Goal: Transaction & Acquisition: Purchase product/service

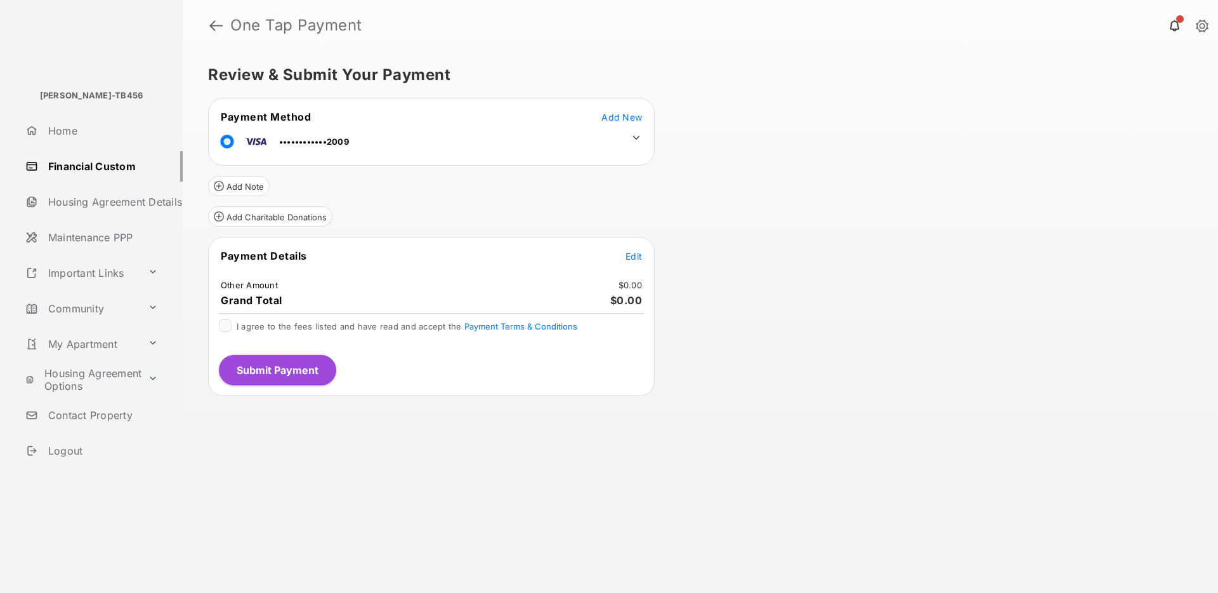
click at [636, 259] on span "Edit" at bounding box center [634, 256] width 16 height 11
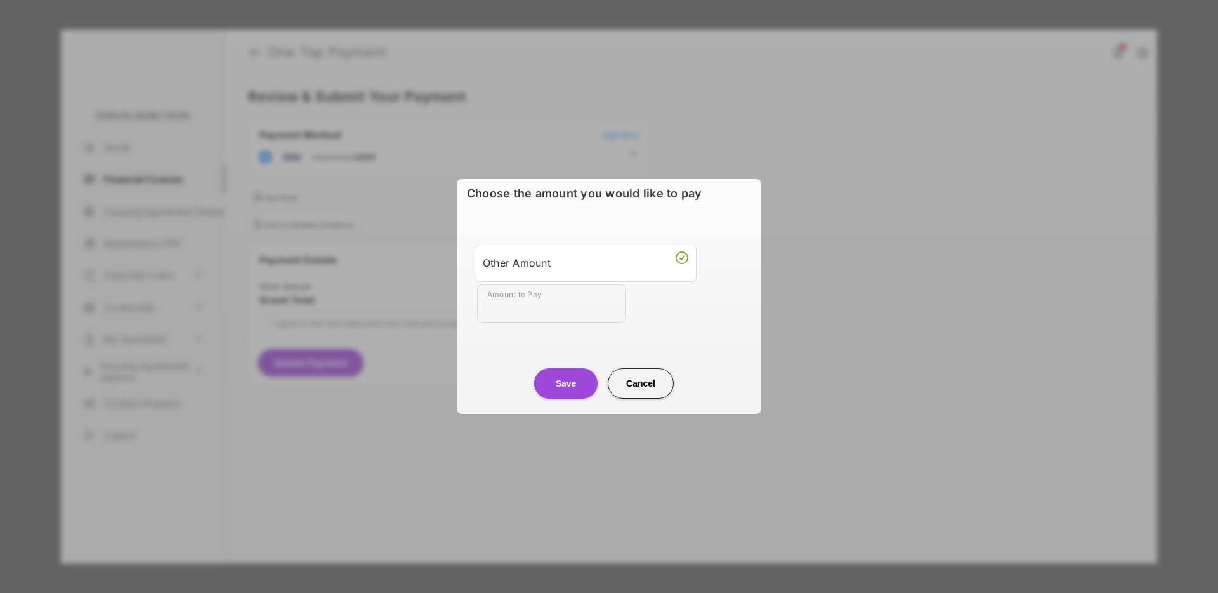
click at [527, 308] on input "Amount to Pay" at bounding box center [551, 303] width 149 height 38
type input "**"
click at [571, 393] on button "Save" at bounding box center [565, 383] width 63 height 30
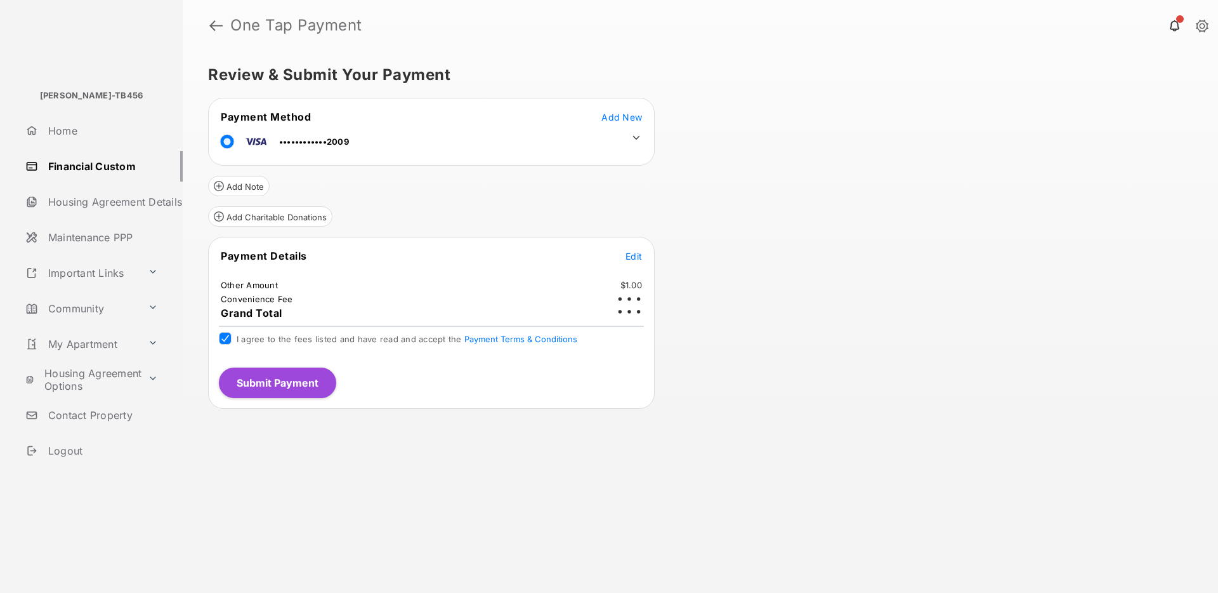
click at [294, 383] on button "Submit Payment" at bounding box center [277, 382] width 117 height 30
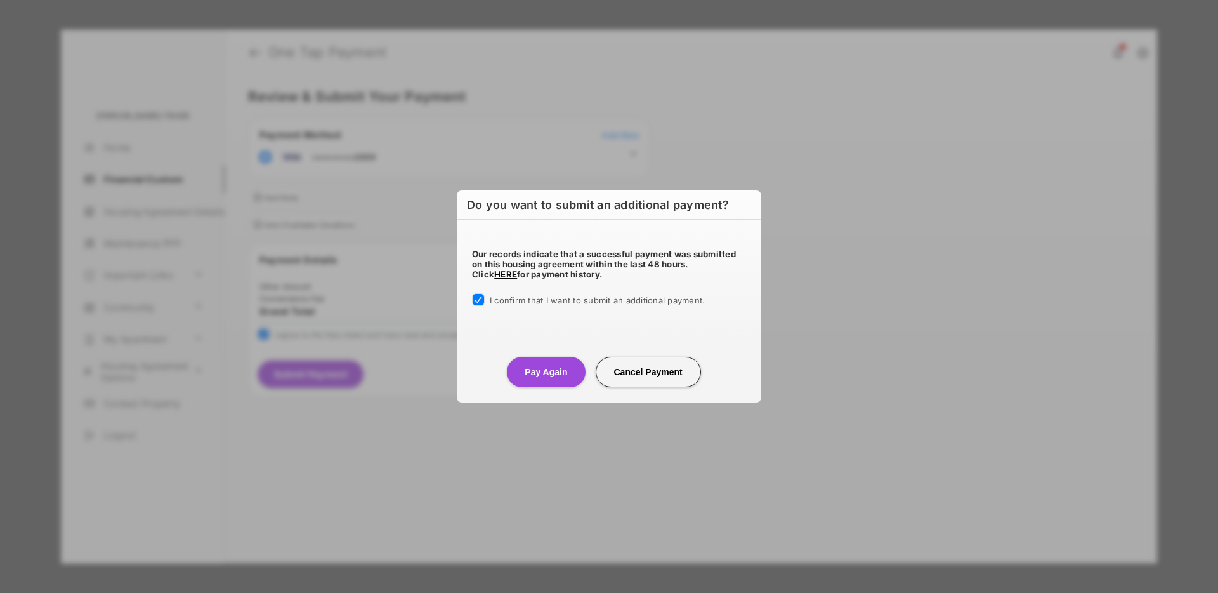
click at [560, 369] on button "Pay Again" at bounding box center [546, 372] width 78 height 30
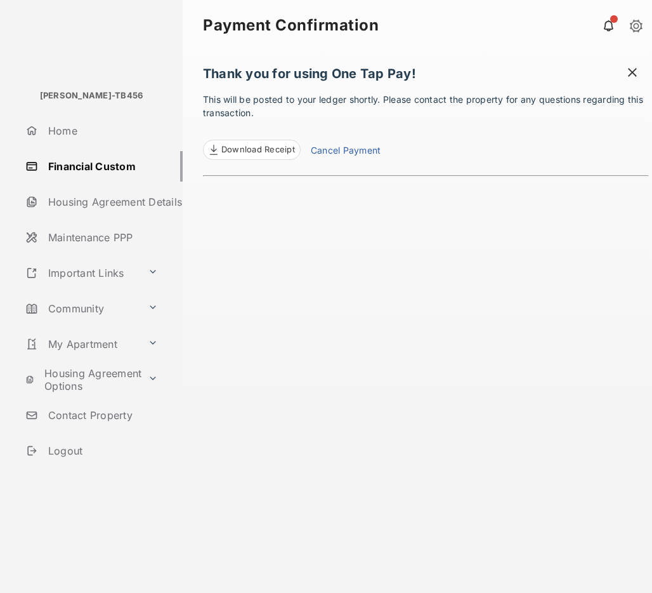
click at [330, 151] on link "Cancel Payment" at bounding box center [346, 151] width 70 height 16
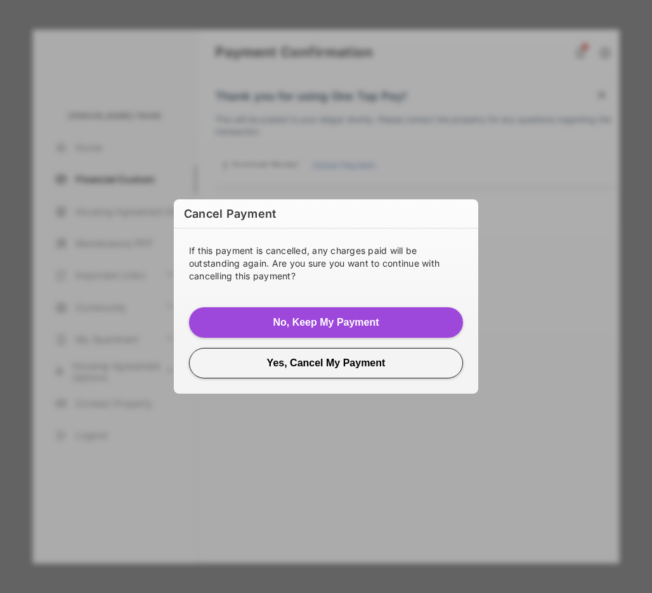
click at [351, 362] on button "Yes, Cancel My Payment" at bounding box center [326, 363] width 274 height 30
